Goal: Information Seeking & Learning: Learn about a topic

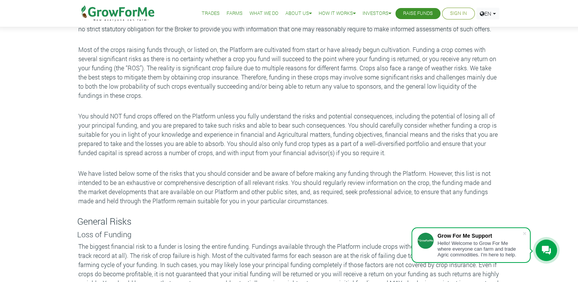
scroll to position [265, 0]
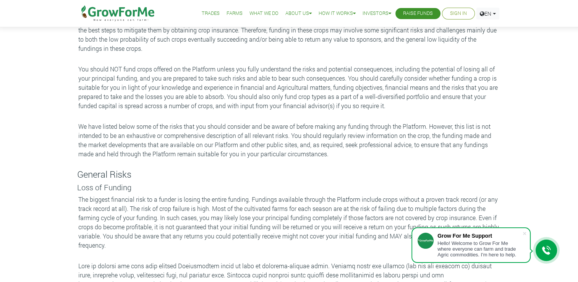
click at [227, 10] on link "Farms" at bounding box center [235, 14] width 16 height 8
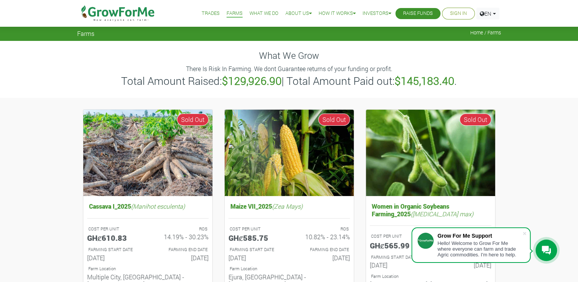
click at [206, 11] on link "Trades" at bounding box center [211, 14] width 18 height 8
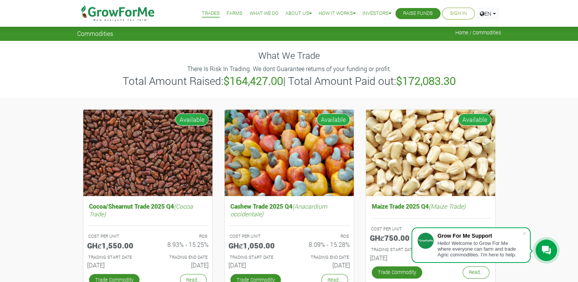
click at [228, 15] on link "Farms" at bounding box center [235, 14] width 16 height 8
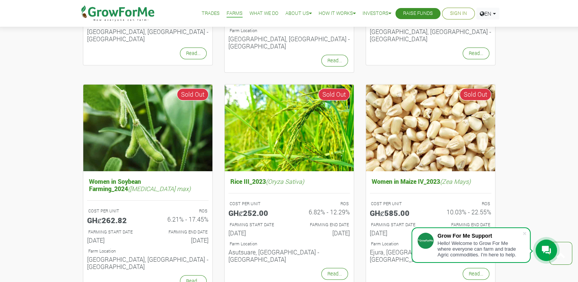
scroll to position [721, 0]
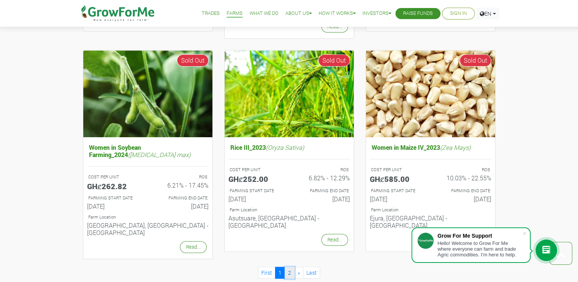
click at [293, 267] on link "2" at bounding box center [290, 273] width 10 height 12
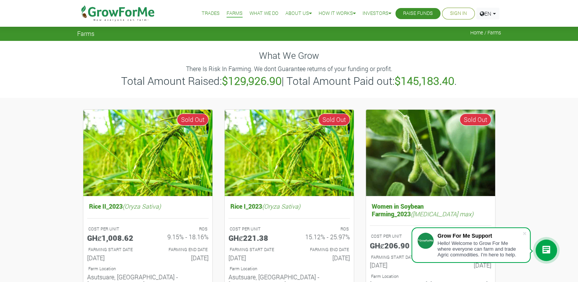
click at [207, 15] on link "Trades" at bounding box center [211, 14] width 18 height 8
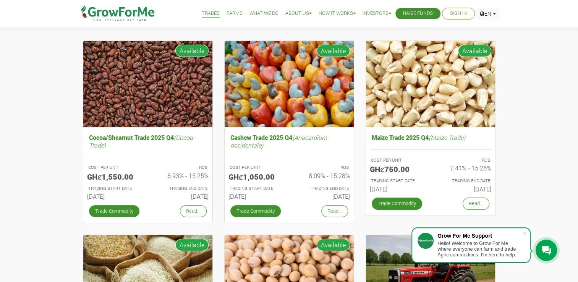
scroll to position [86, 0]
